Goal: Task Accomplishment & Management: Manage account settings

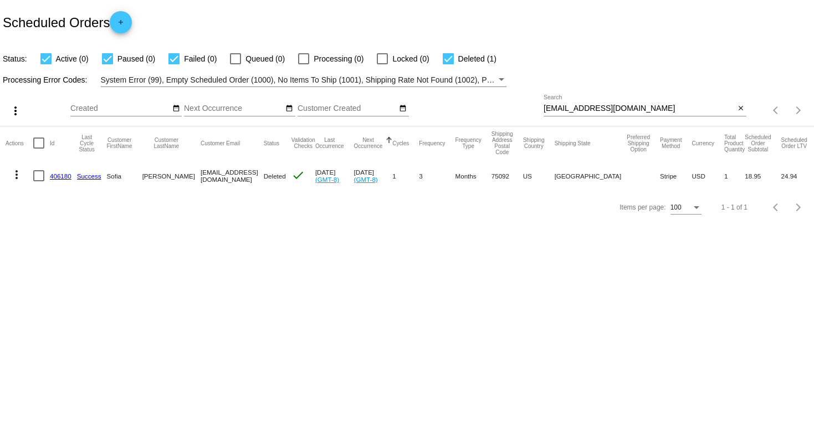
click at [629, 105] on input "[EMAIL_ADDRESS][DOMAIN_NAME]" at bounding box center [639, 108] width 191 height 9
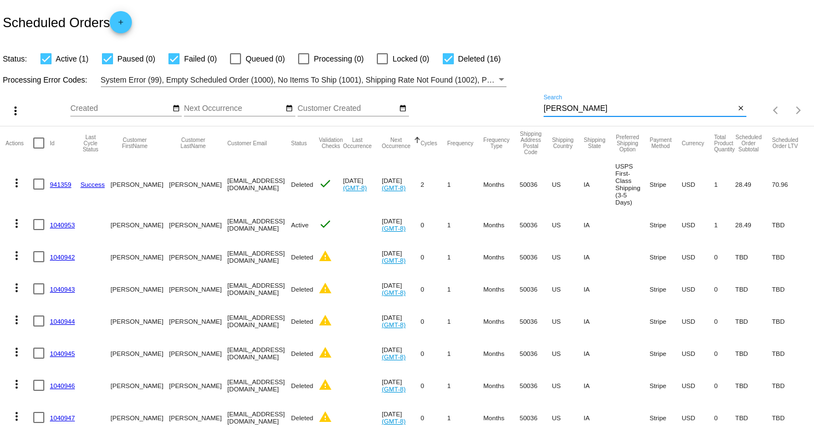
click at [545, 106] on input "[PERSON_NAME]" at bounding box center [639, 108] width 191 height 9
paste input "[EMAIL_ADDRESS][DOMAIN_NAME]"
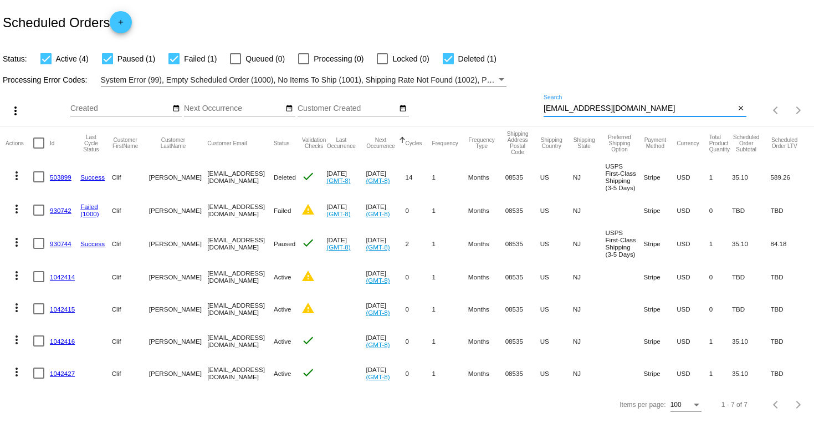
scroll to position [3, 0]
type input "[EMAIL_ADDRESS][DOMAIN_NAME]"
click at [16, 239] on mat-icon "more_vert" at bounding box center [16, 242] width 13 height 13
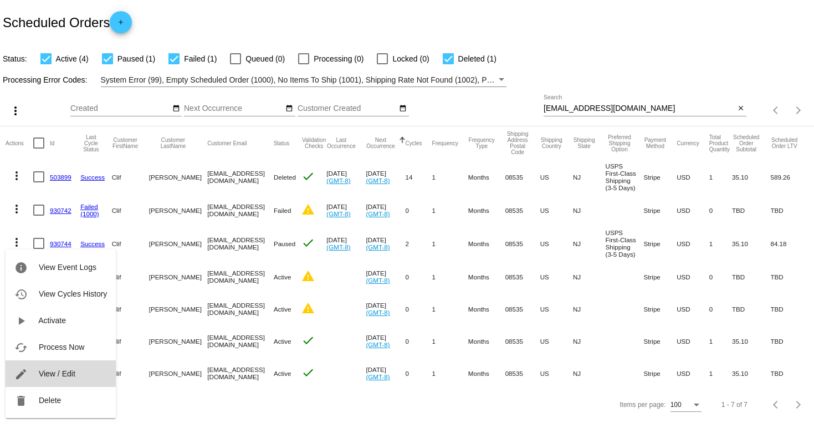
click at [64, 367] on button "edit View / Edit" at bounding box center [61, 373] width 110 height 27
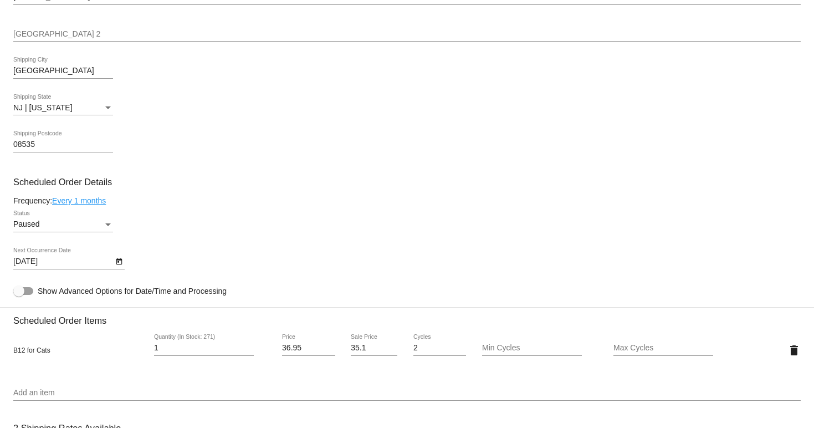
scroll to position [616, 0]
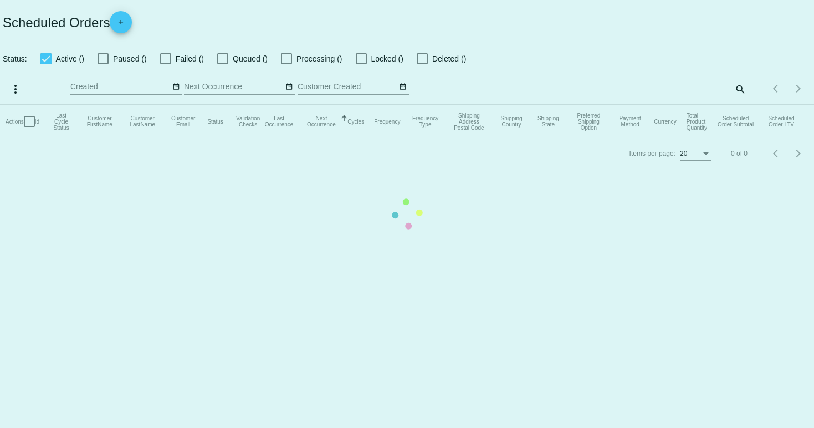
checkbox input "true"
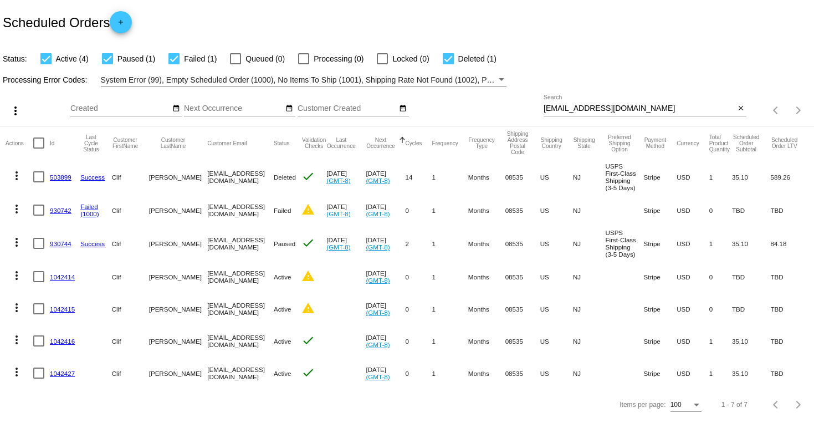
scroll to position [3, 0]
